Goal: Task Accomplishment & Management: Manage account settings

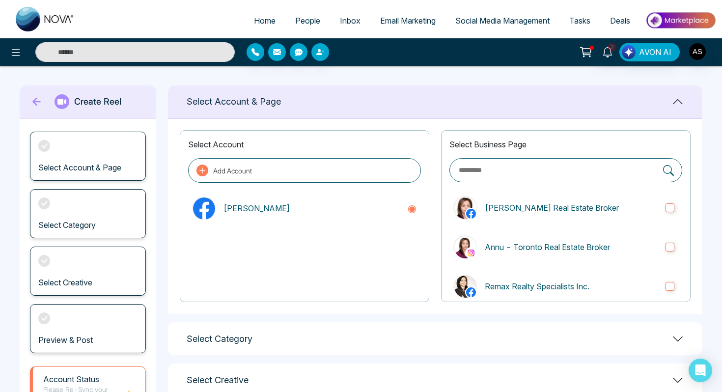
click at [590, 49] on icon at bounding box center [587, 51] width 8 height 4
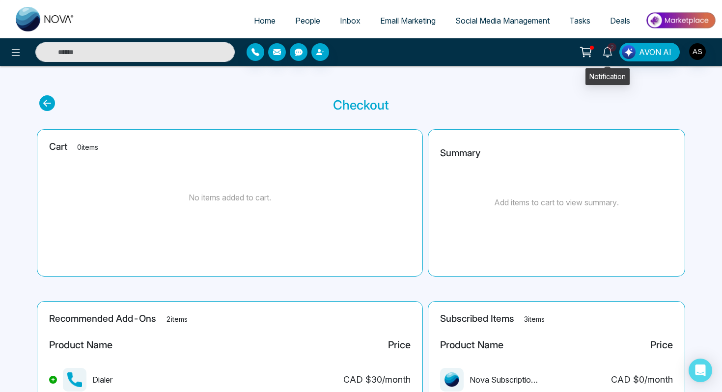
click at [608, 51] on icon at bounding box center [608, 52] width 11 height 11
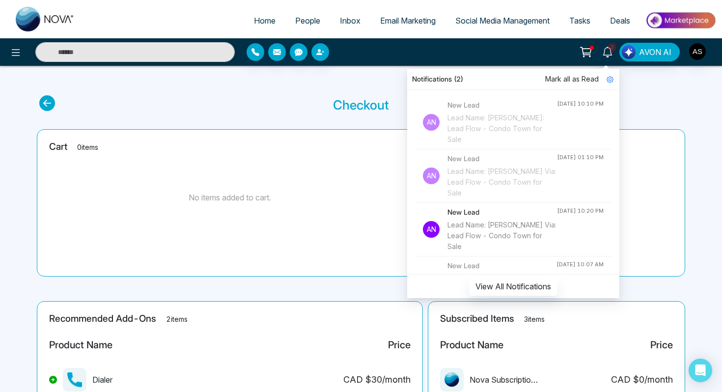
click at [480, 126] on div "Lead Name: Dr Sharma Via: Lead Flow - Condo Town for Sale" at bounding box center [503, 129] width 110 height 32
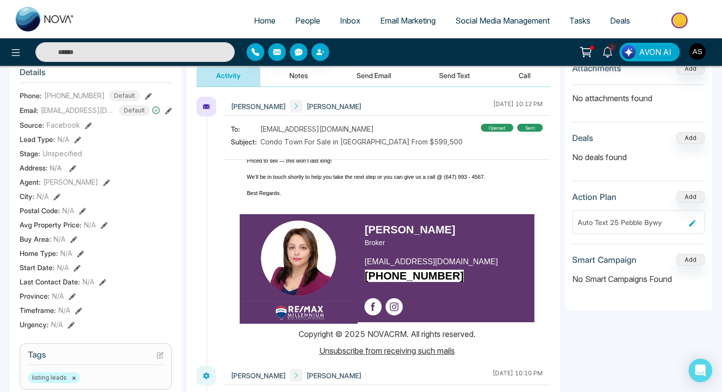
scroll to position [136, 0]
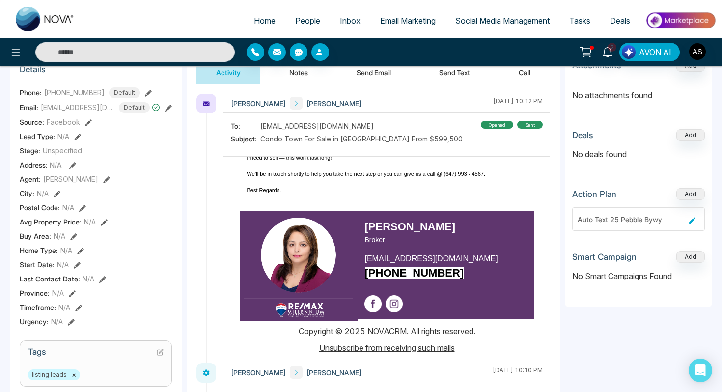
click at [463, 185] on p at bounding box center [387, 182] width 280 height 8
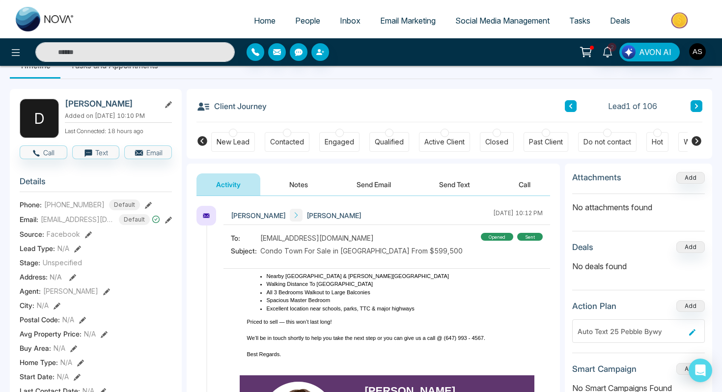
scroll to position [123, 0]
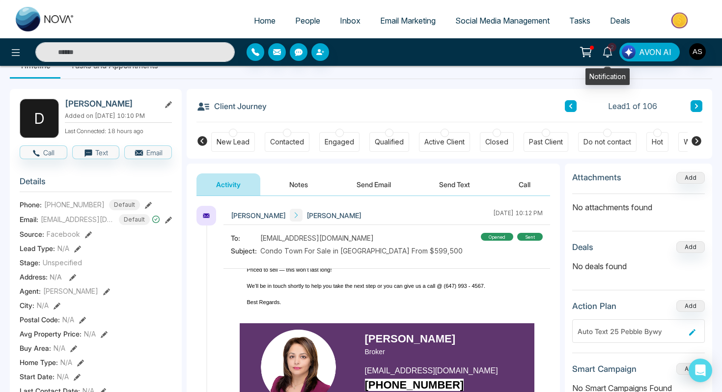
click at [607, 47] on icon at bounding box center [607, 52] width 9 height 11
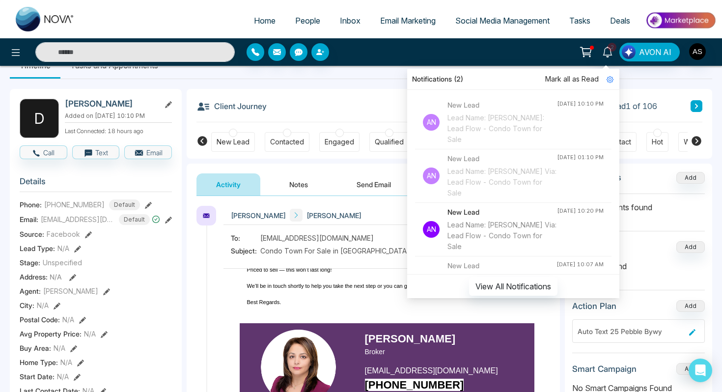
click at [476, 183] on div "Lead Name: [PERSON_NAME] Via: Lead Flow - Condo Town for Sale" at bounding box center [503, 182] width 110 height 32
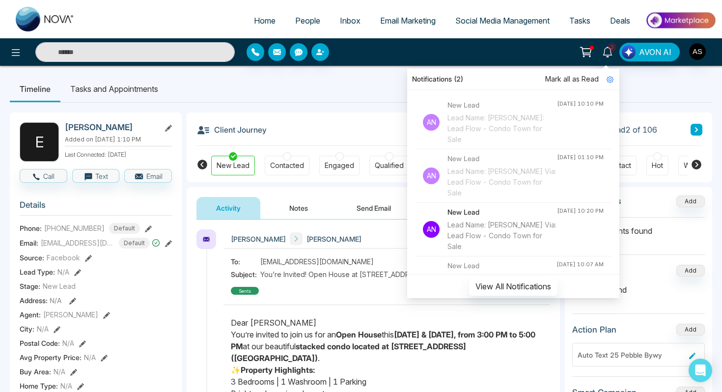
click at [383, 239] on div "Annu Sharma Elsie Simangan October 11 2025 | 1:41 PM" at bounding box center [387, 239] width 327 height 19
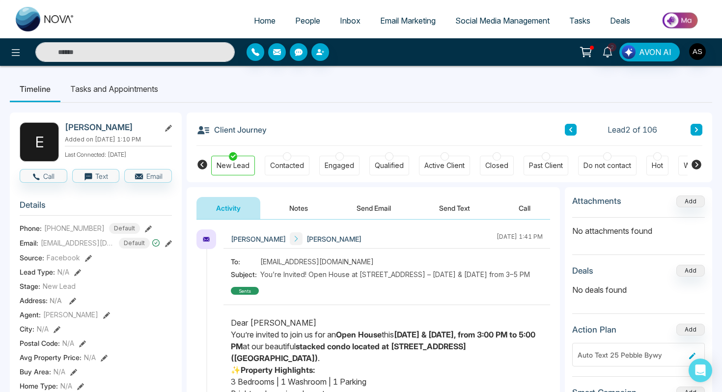
click at [584, 54] on icon at bounding box center [586, 52] width 14 height 14
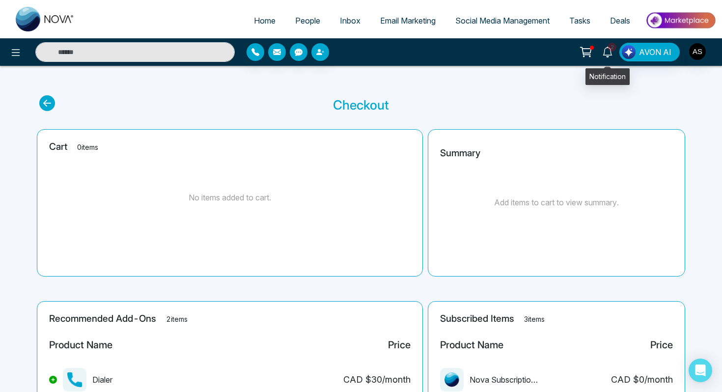
click at [611, 54] on icon at bounding box center [608, 52] width 11 height 11
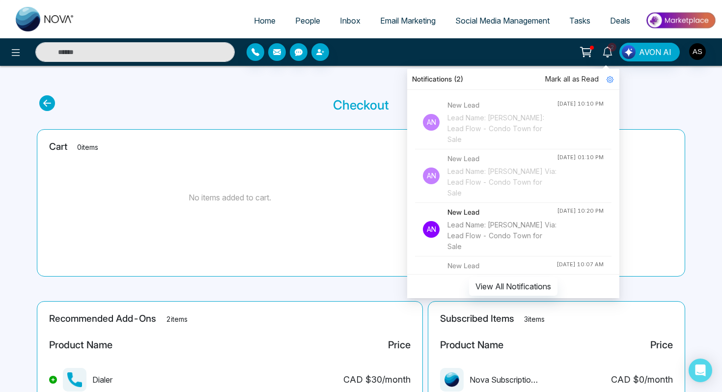
click at [494, 237] on div "Lead Name: [PERSON_NAME] Via: Lead Flow - Condo Town for Sale" at bounding box center [503, 236] width 110 height 32
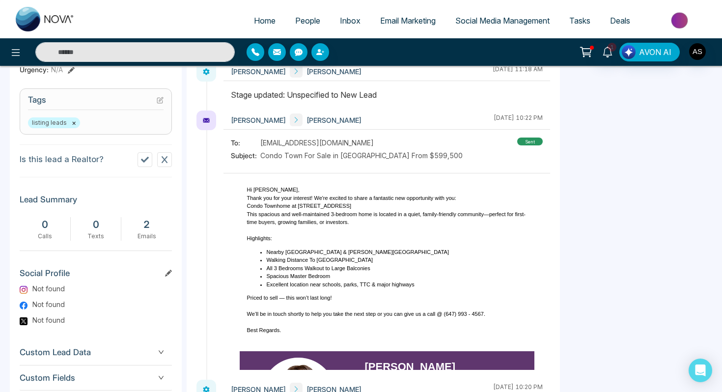
scroll to position [454, 0]
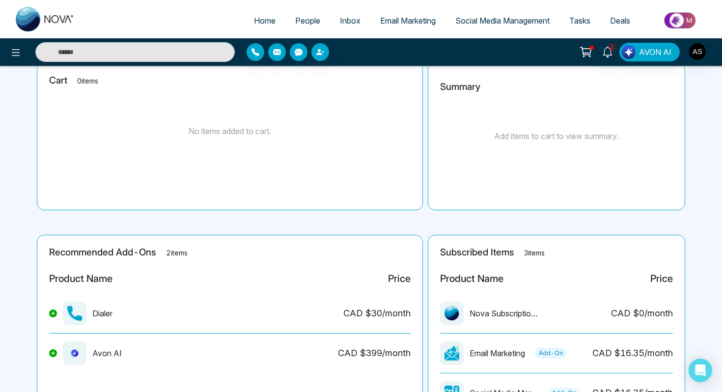
scroll to position [155, 0]
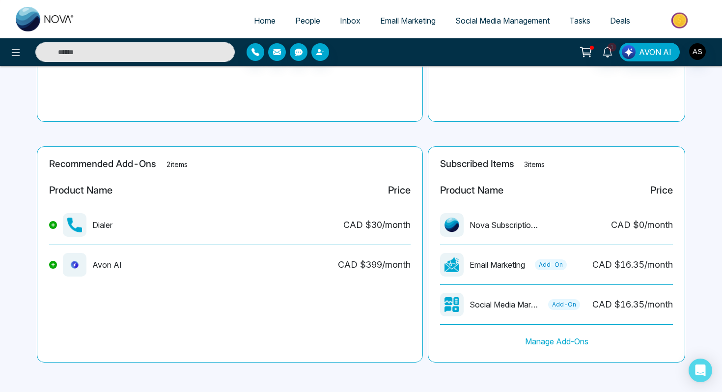
click at [509, 20] on span "Social Media Management" at bounding box center [503, 21] width 94 height 10
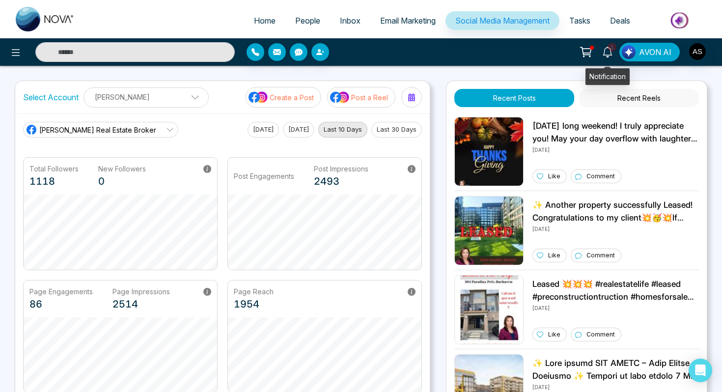
click at [611, 54] on icon at bounding box center [608, 52] width 11 height 11
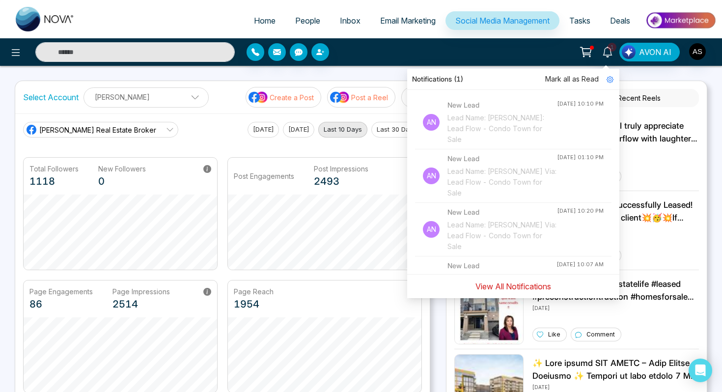
click at [501, 287] on button "View All Notifications" at bounding box center [513, 286] width 88 height 19
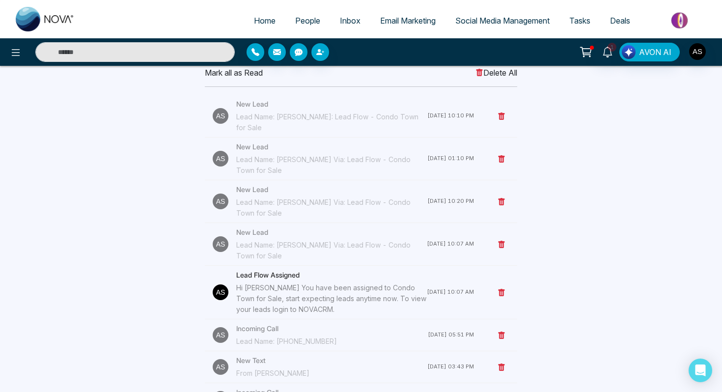
scroll to position [56, 0]
click at [345, 239] on div "Lead Name: [PERSON_NAME] Via: Lead Flow - Condo Town for Sale" at bounding box center [331, 250] width 191 height 22
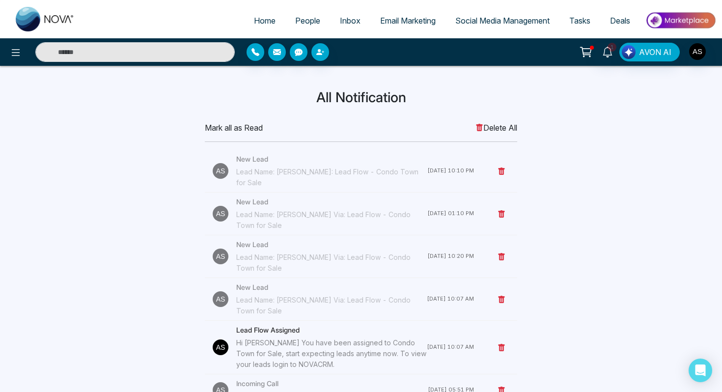
click at [296, 168] on div "Lead Name: [PERSON_NAME]: Lead Flow - Condo Town for Sale" at bounding box center [331, 178] width 191 height 22
click at [257, 195] on li "New Lead Lead Name: Elsie Simangan Via: Lead Flow - Condo Town for Sale 11 Oct …" at bounding box center [361, 214] width 313 height 43
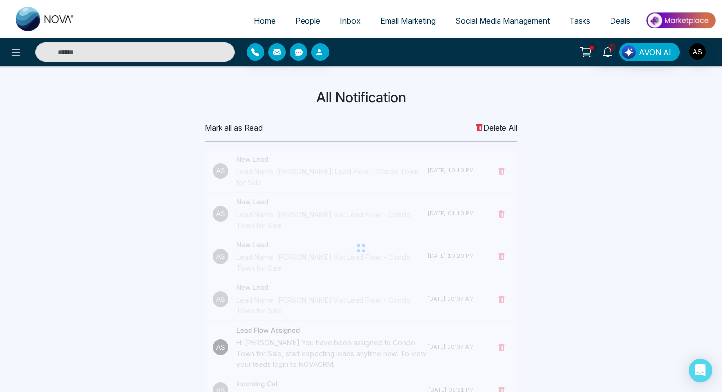
click at [585, 54] on icon at bounding box center [586, 52] width 14 height 14
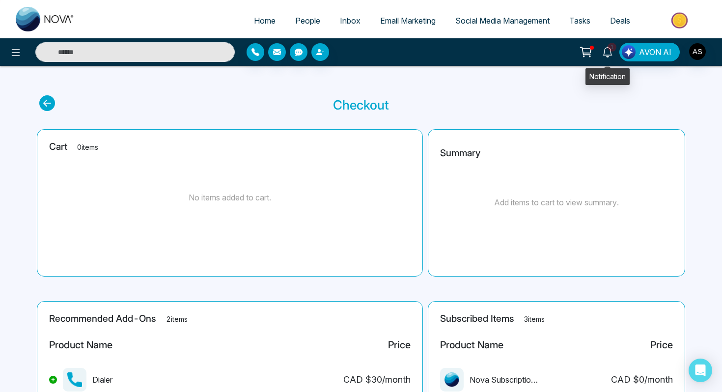
click at [610, 46] on span "1" at bounding box center [612, 47] width 9 height 9
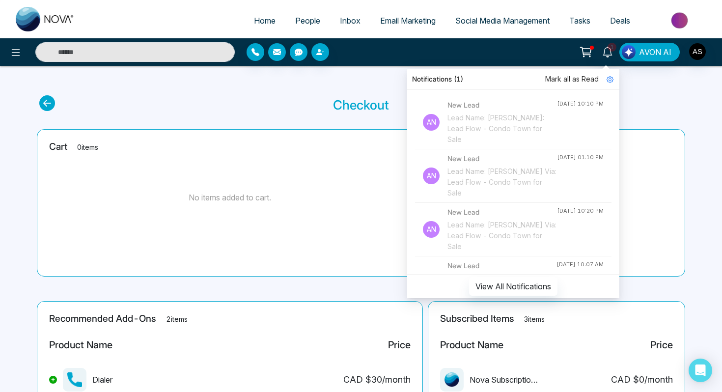
click at [483, 218] on div "New Lead Lead Name: Carlos Castro Via: Lead Flow - Condo Town for Sale" at bounding box center [503, 229] width 110 height 45
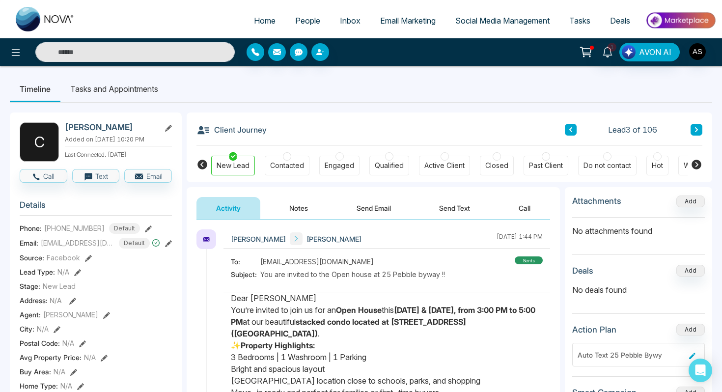
scroll to position [50, 0]
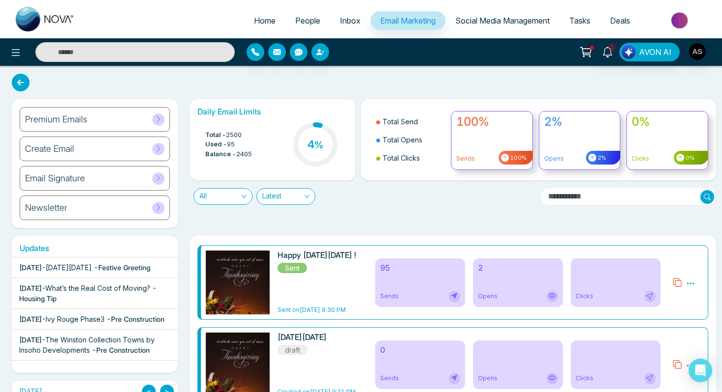
click at [486, 294] on span "Opens" at bounding box center [488, 296] width 20 height 9
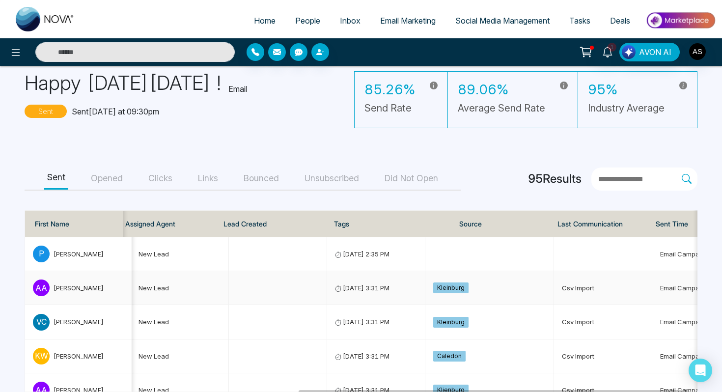
scroll to position [0, 483]
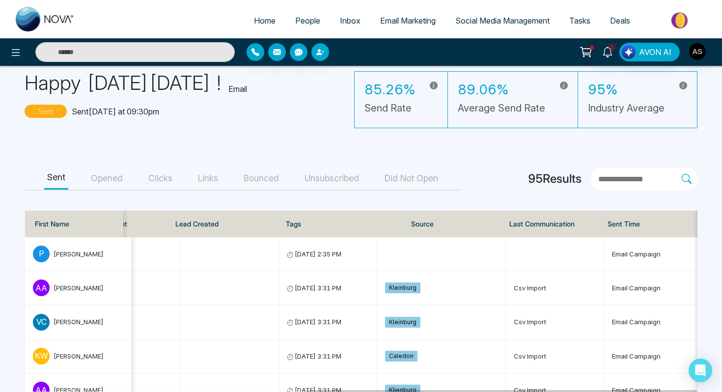
click at [99, 179] on button "Opened" at bounding box center [107, 179] width 38 height 22
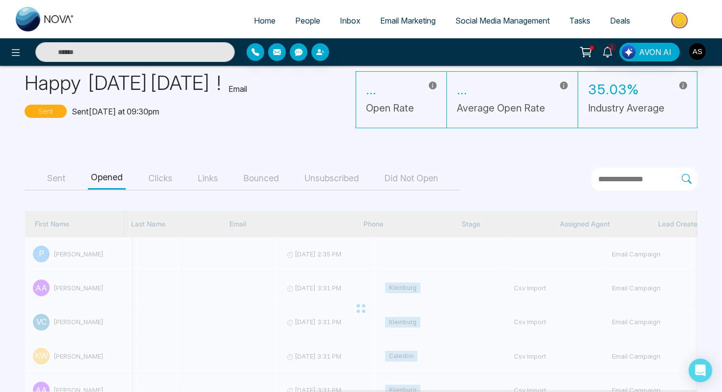
scroll to position [0, 441]
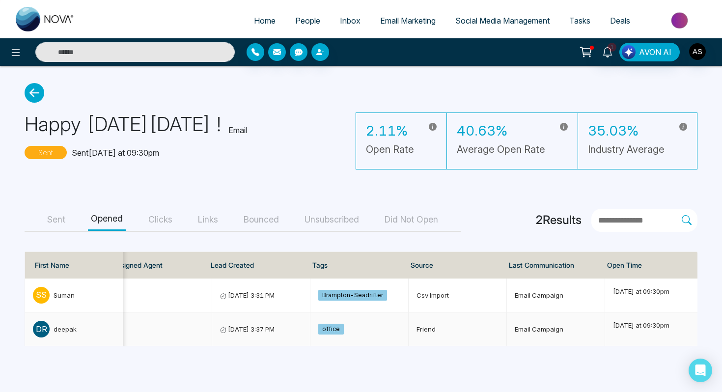
click at [63, 329] on div "deepak" at bounding box center [65, 329] width 23 height 10
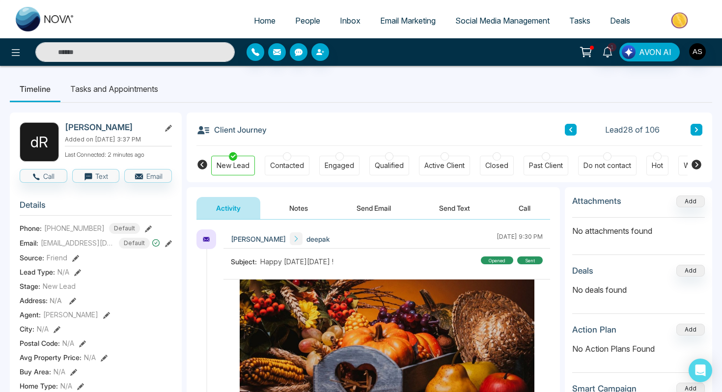
scroll to position [330, 0]
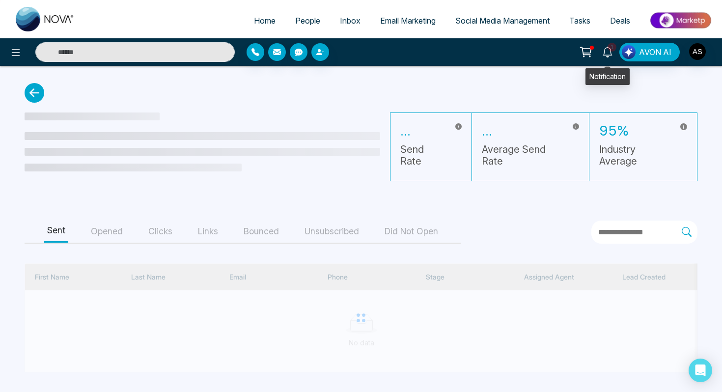
click at [612, 46] on span "1" at bounding box center [612, 47] width 9 height 9
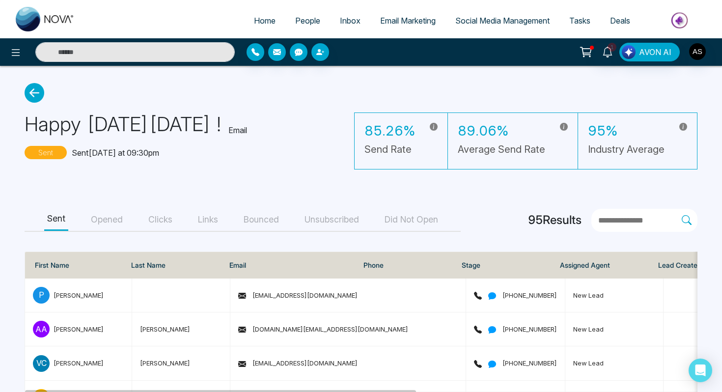
click at [104, 220] on button "Opened" at bounding box center [107, 220] width 38 height 22
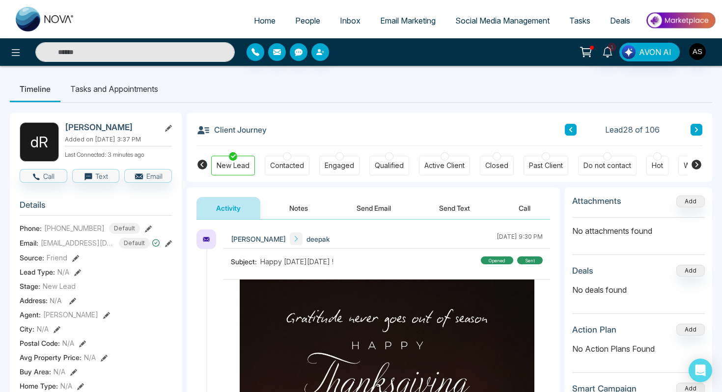
click at [87, 131] on h2 "deepak Raj" at bounding box center [110, 127] width 91 height 10
click at [168, 127] on icon at bounding box center [168, 128] width 7 height 7
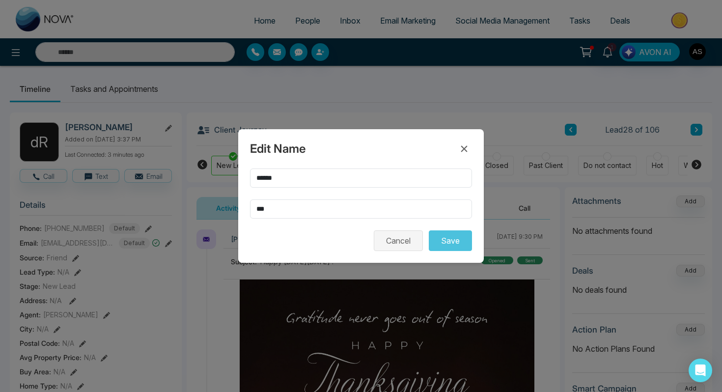
click at [404, 245] on button "Cancel" at bounding box center [398, 241] width 49 height 21
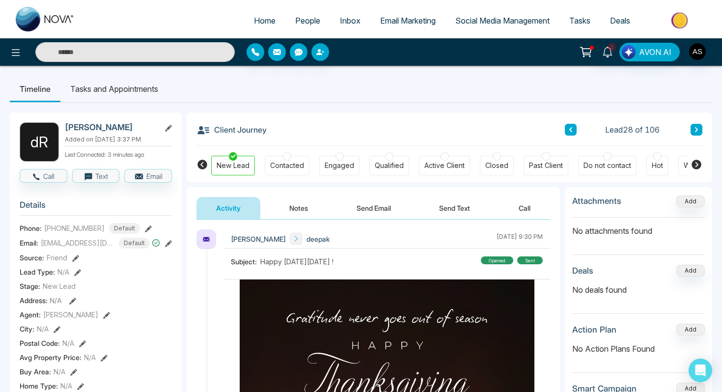
click at [136, 62] on div "1 AVON AI" at bounding box center [361, 52] width 722 height 28
click at [109, 49] on input "text" at bounding box center [135, 52] width 200 height 20
click at [306, 16] on span "People" at bounding box center [307, 21] width 25 height 10
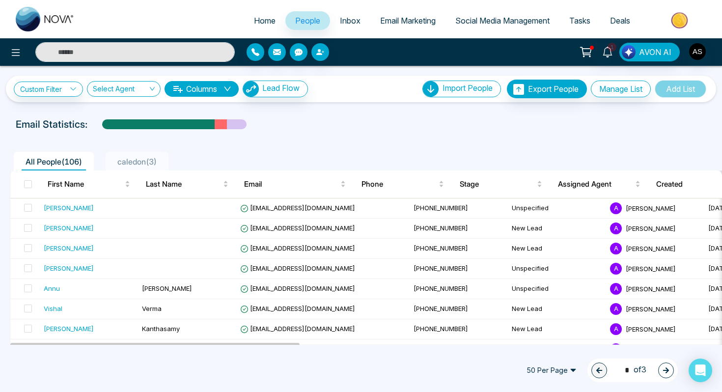
click at [110, 45] on input "text" at bounding box center [135, 52] width 200 height 20
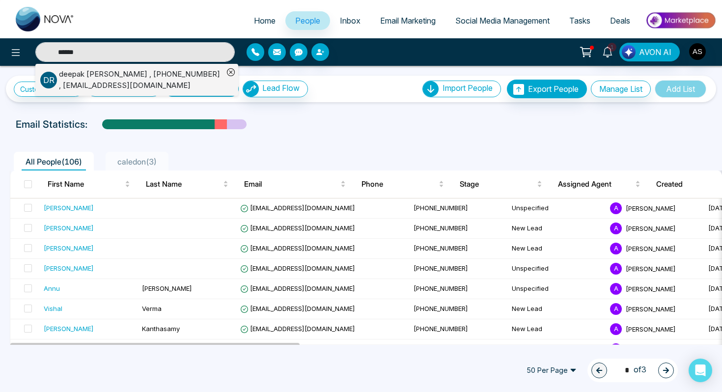
type input "******"
click at [108, 73] on div "deepak Raj , +16472245645 , marketing@remaxmillennium.ca" at bounding box center [141, 80] width 165 height 22
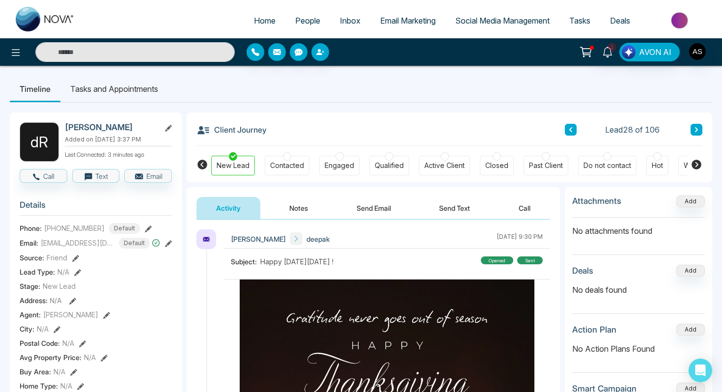
click at [166, 125] on icon at bounding box center [168, 128] width 7 height 7
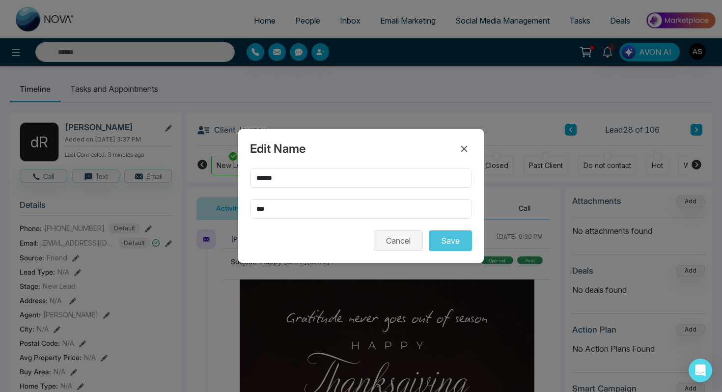
click at [399, 236] on button "Cancel" at bounding box center [398, 241] width 49 height 21
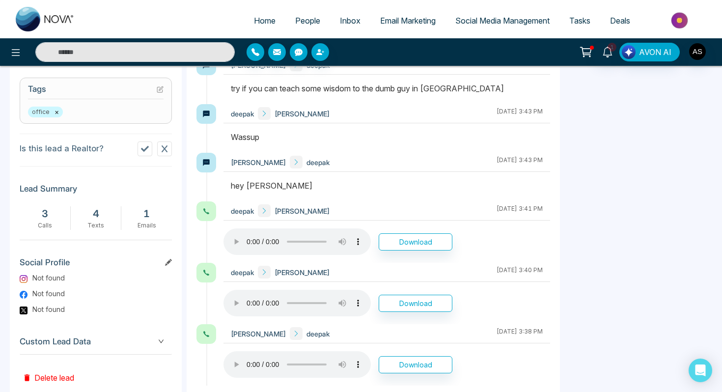
scroll to position [422, 0]
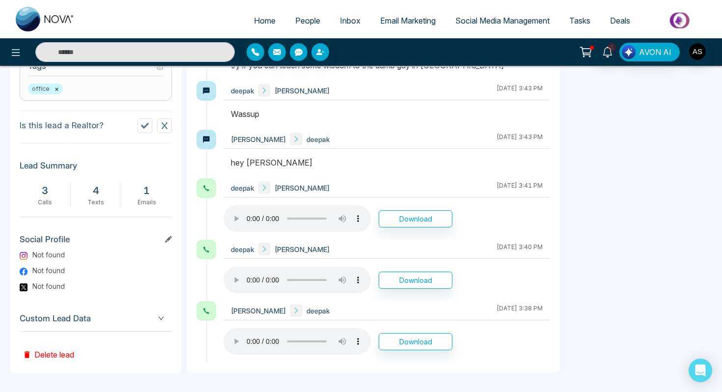
click at [52, 352] on button "Delete lead" at bounding box center [49, 348] width 58 height 32
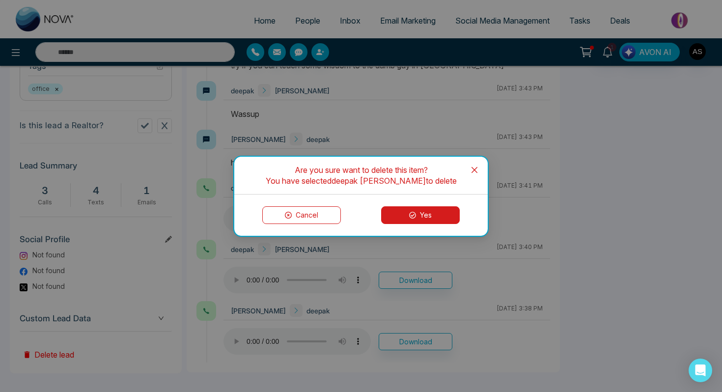
click at [421, 219] on button "Yes" at bounding box center [420, 215] width 79 height 18
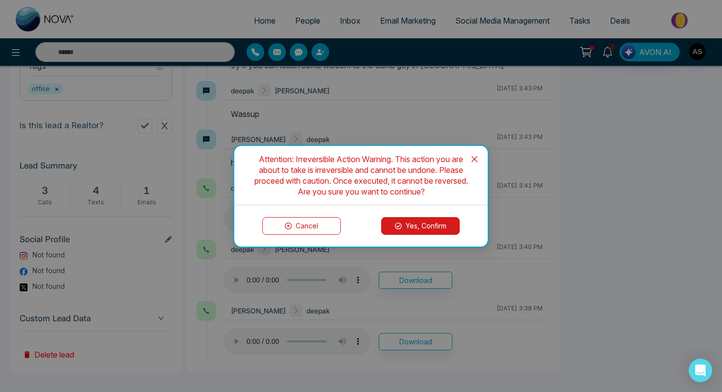
click at [432, 223] on button "Yes, Confirm" at bounding box center [420, 226] width 79 height 18
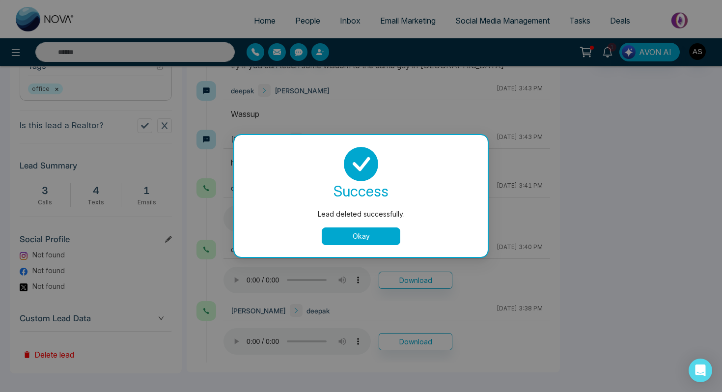
click at [365, 238] on button "Okay" at bounding box center [361, 237] width 79 height 18
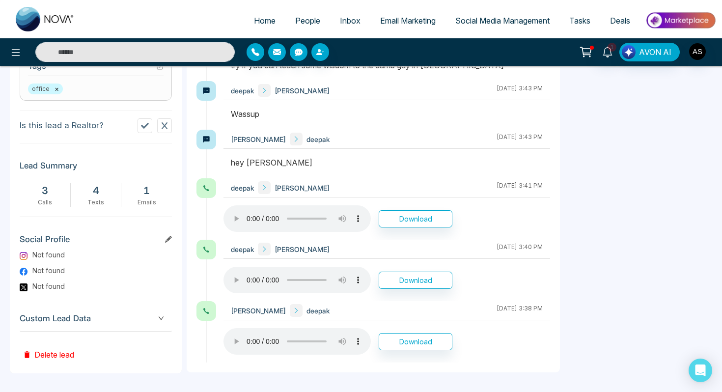
scroll to position [0, 0]
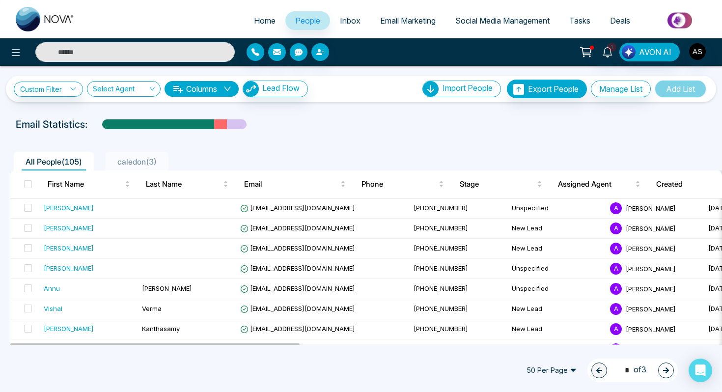
click at [137, 160] on span "caledon ( 3 )" at bounding box center [137, 162] width 47 height 10
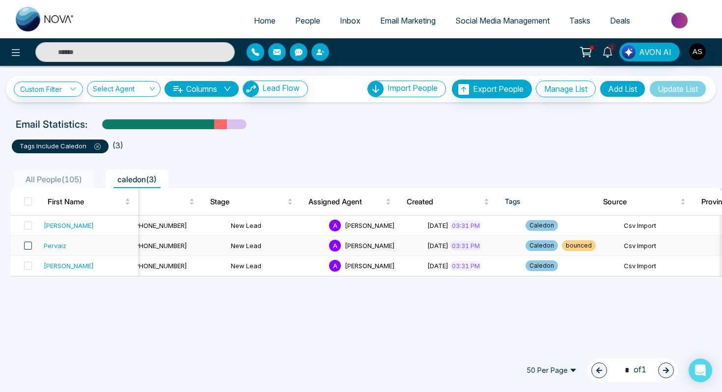
click at [28, 247] on span at bounding box center [28, 246] width 8 height 8
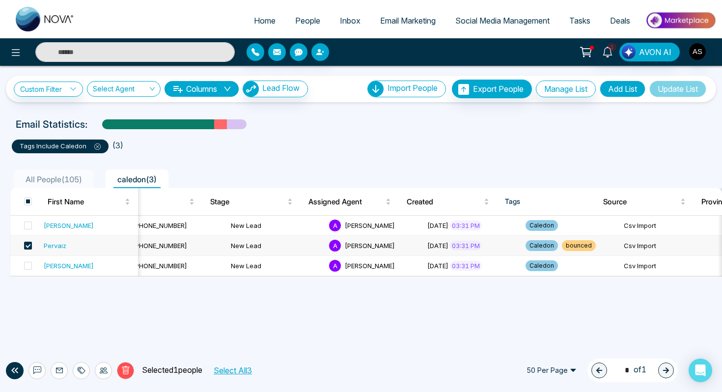
click at [127, 350] on div "Delete Selected 1 people Select All 3 50 Per Page 1 * of 1" at bounding box center [361, 370] width 722 height 43
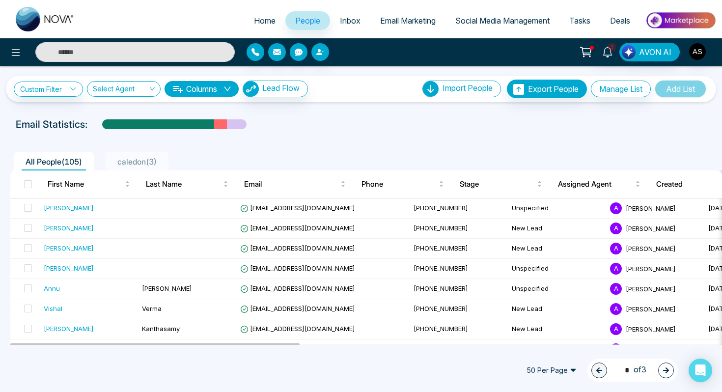
click at [139, 158] on span "caledon ( 3 )" at bounding box center [137, 162] width 47 height 10
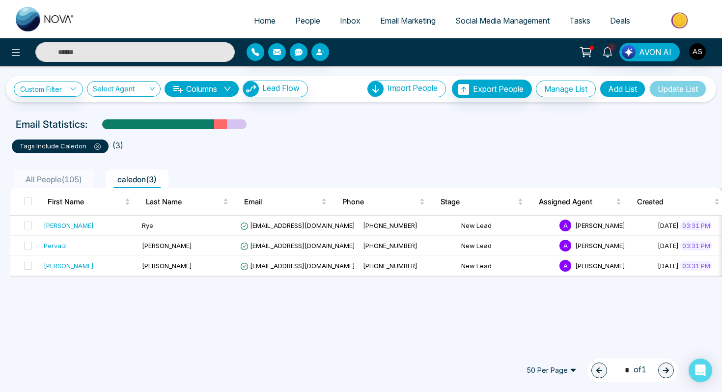
click at [395, 19] on span "Email Marketing" at bounding box center [408, 21] width 56 height 10
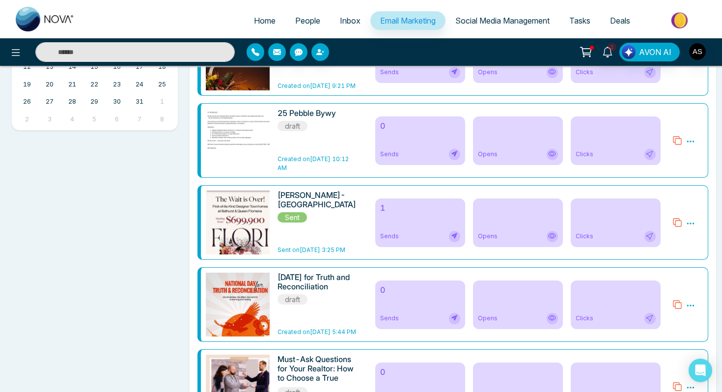
scroll to position [389, 0]
click at [401, 226] on div "1 Sends" at bounding box center [420, 222] width 90 height 49
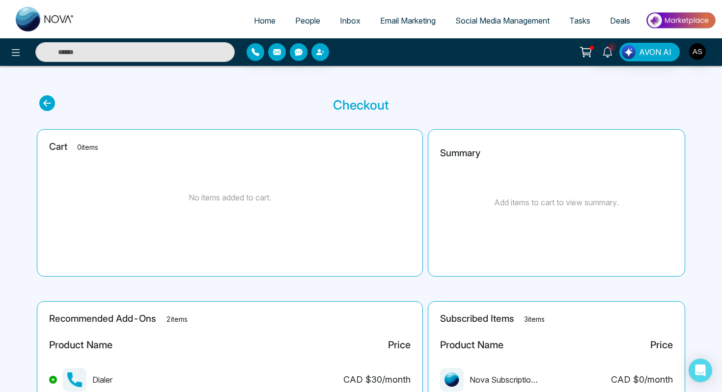
click at [295, 22] on span "People" at bounding box center [307, 21] width 25 height 10
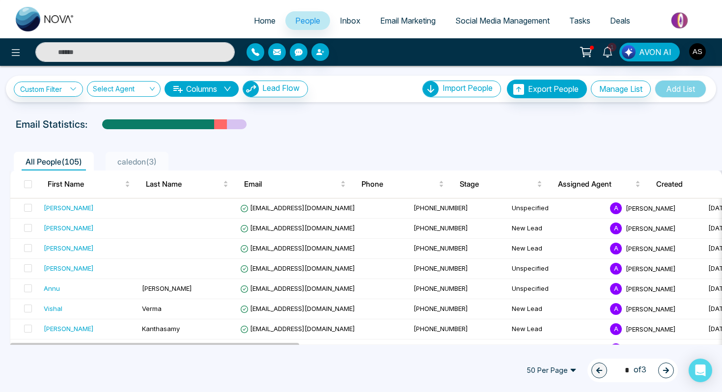
click at [419, 25] on link "Email Marketing" at bounding box center [408, 20] width 75 height 19
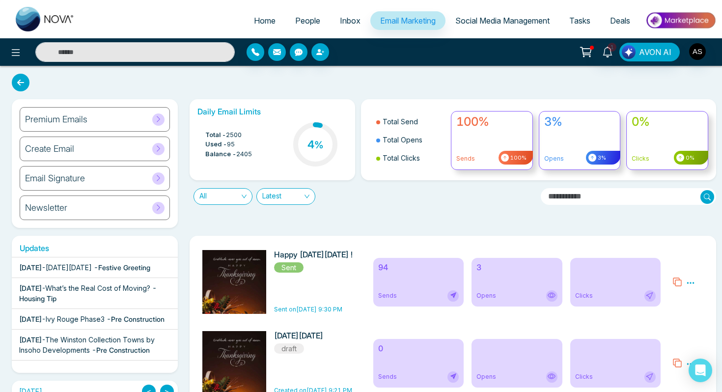
click at [220, 285] on img at bounding box center [237, 293] width 138 height 86
click at [517, 281] on div "3 Opens" at bounding box center [517, 282] width 90 height 49
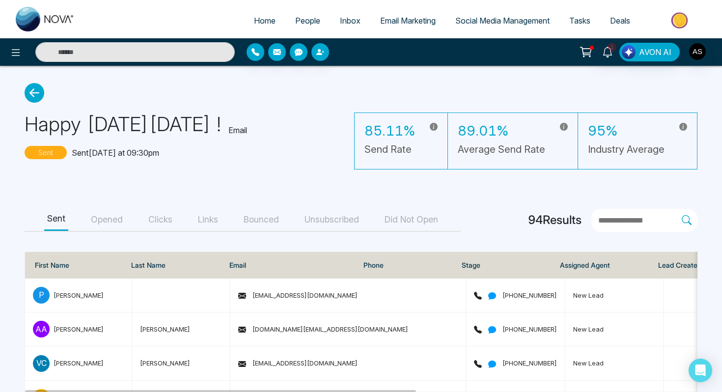
click at [104, 223] on button "Opened" at bounding box center [107, 220] width 38 height 22
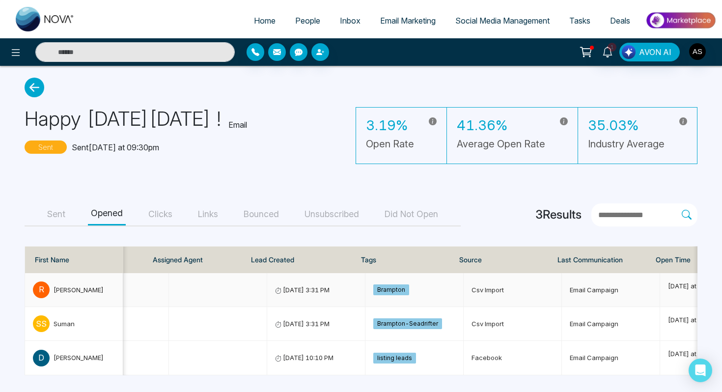
scroll to position [0, 434]
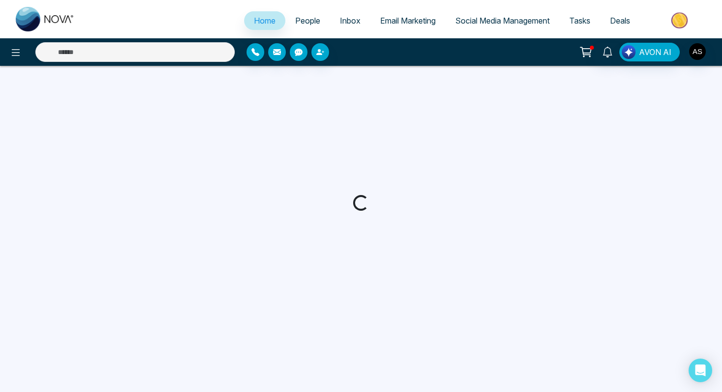
select select "*"
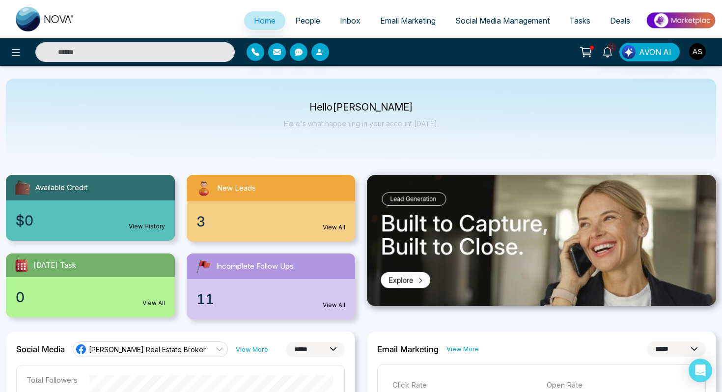
click at [301, 23] on span "People" at bounding box center [307, 21] width 25 height 10
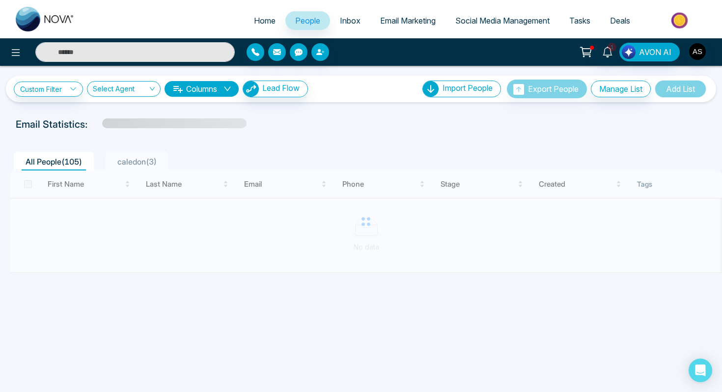
click at [348, 24] on span "Inbox" at bounding box center [350, 21] width 21 height 10
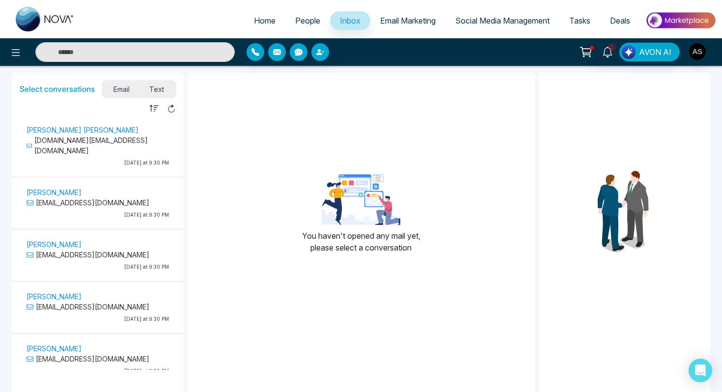
click at [468, 20] on span "Social Media Management" at bounding box center [503, 21] width 94 height 10
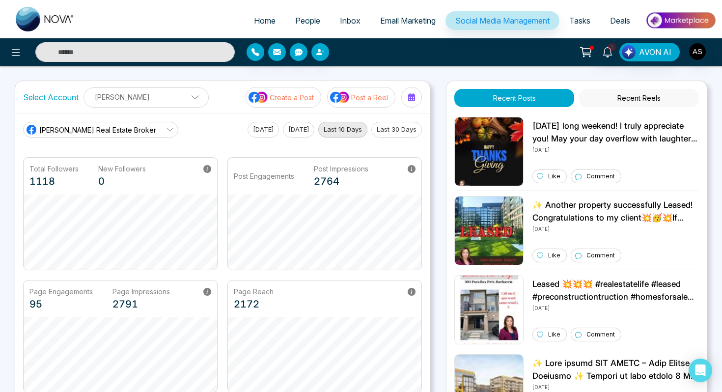
click at [412, 24] on span "Email Marketing" at bounding box center [408, 21] width 56 height 10
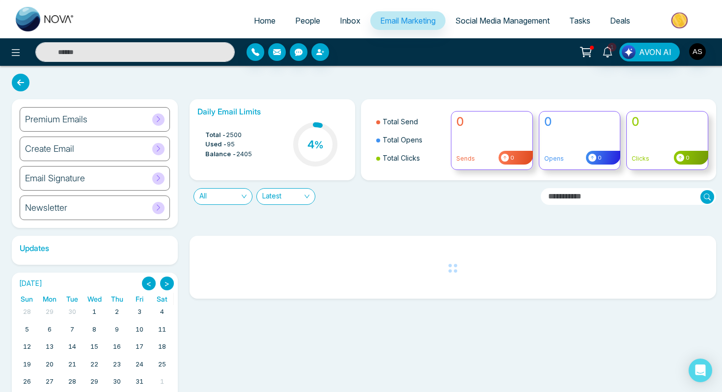
click at [488, 20] on span "Social Media Management" at bounding box center [503, 21] width 94 height 10
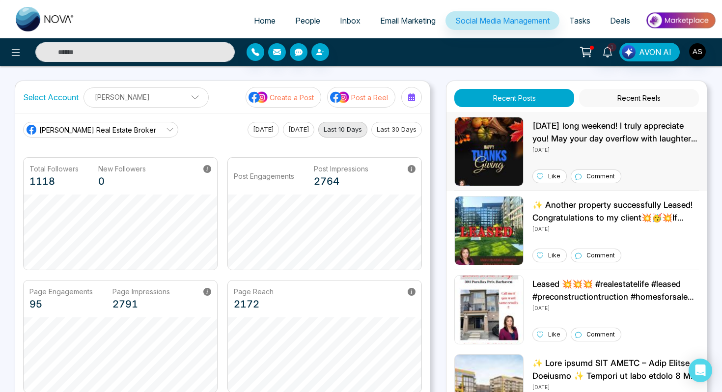
click at [587, 126] on p "[DATE] long weekend! I truly appreciate you! May your day overflow with laughte…" at bounding box center [616, 132] width 167 height 25
click at [608, 51] on icon at bounding box center [608, 52] width 11 height 11
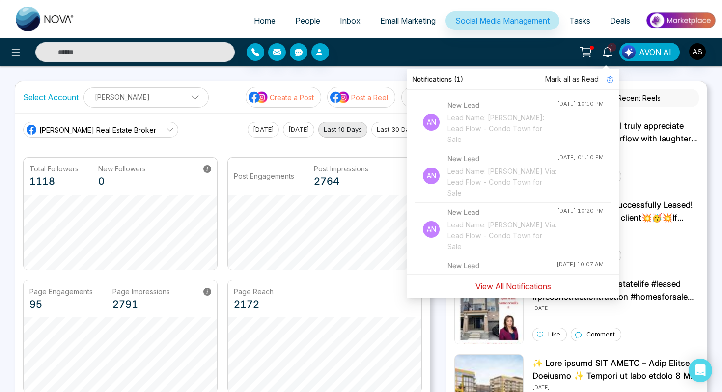
click at [513, 293] on button "View All Notifications" at bounding box center [513, 286] width 88 height 19
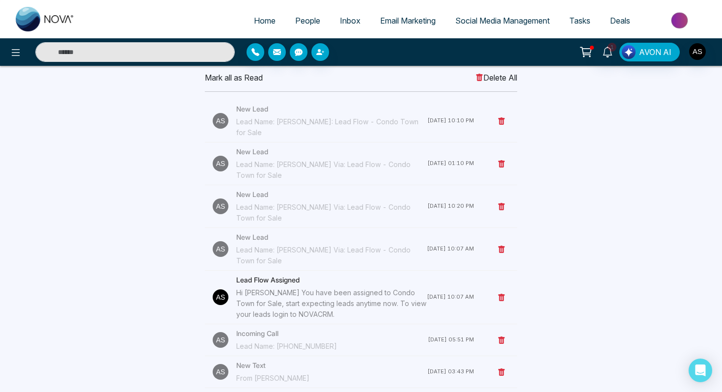
scroll to position [51, 0]
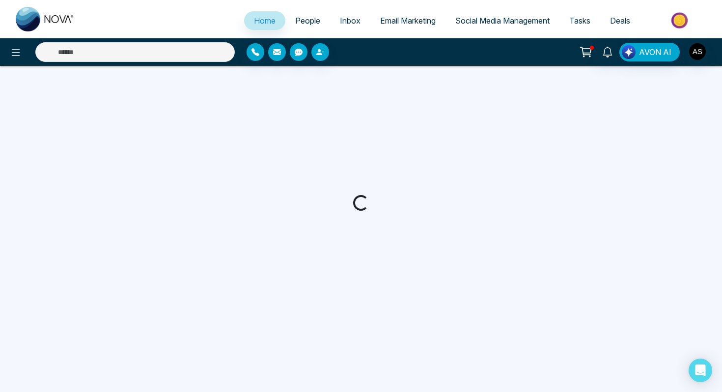
select select "*"
